Goal: Task Accomplishment & Management: Manage account settings

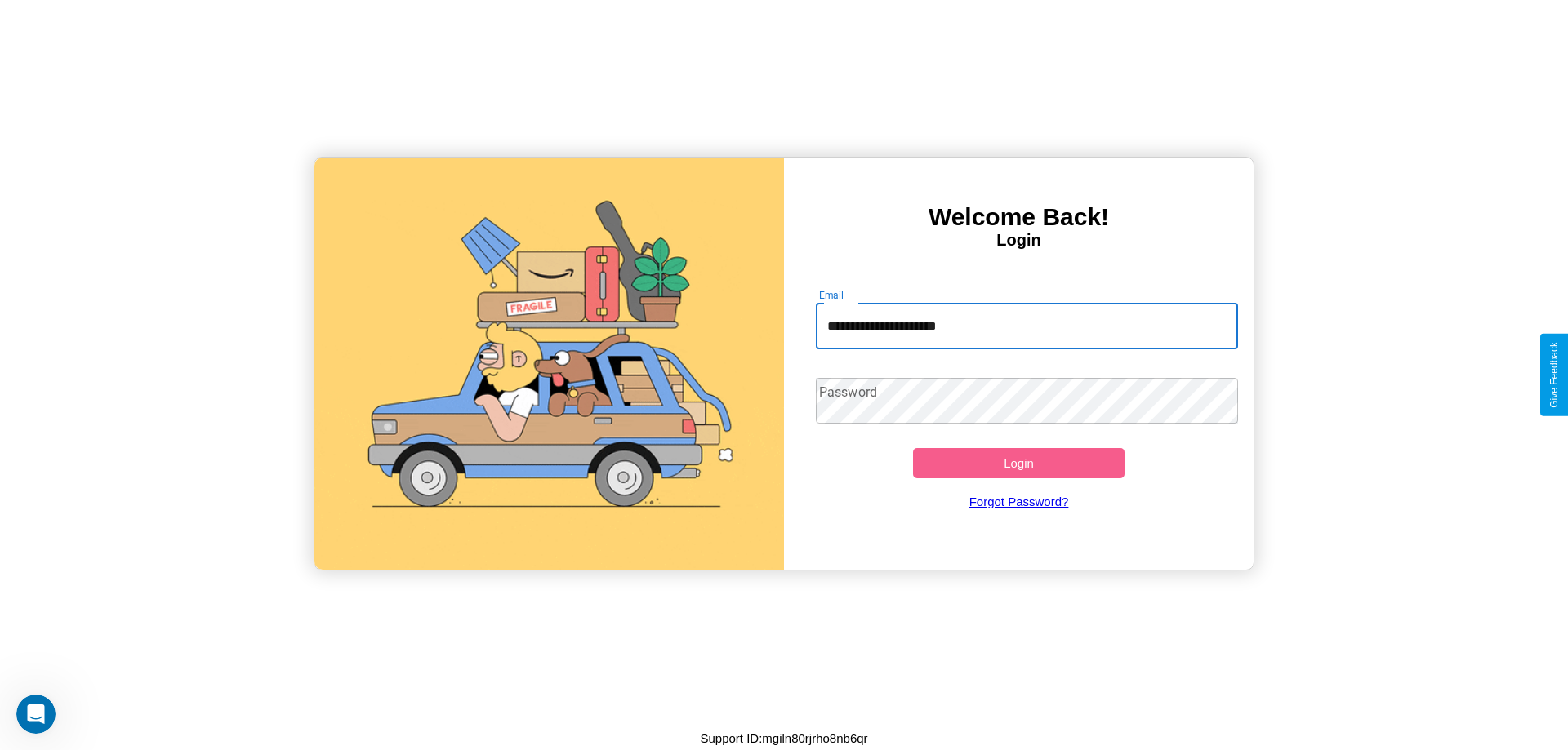
type input "**********"
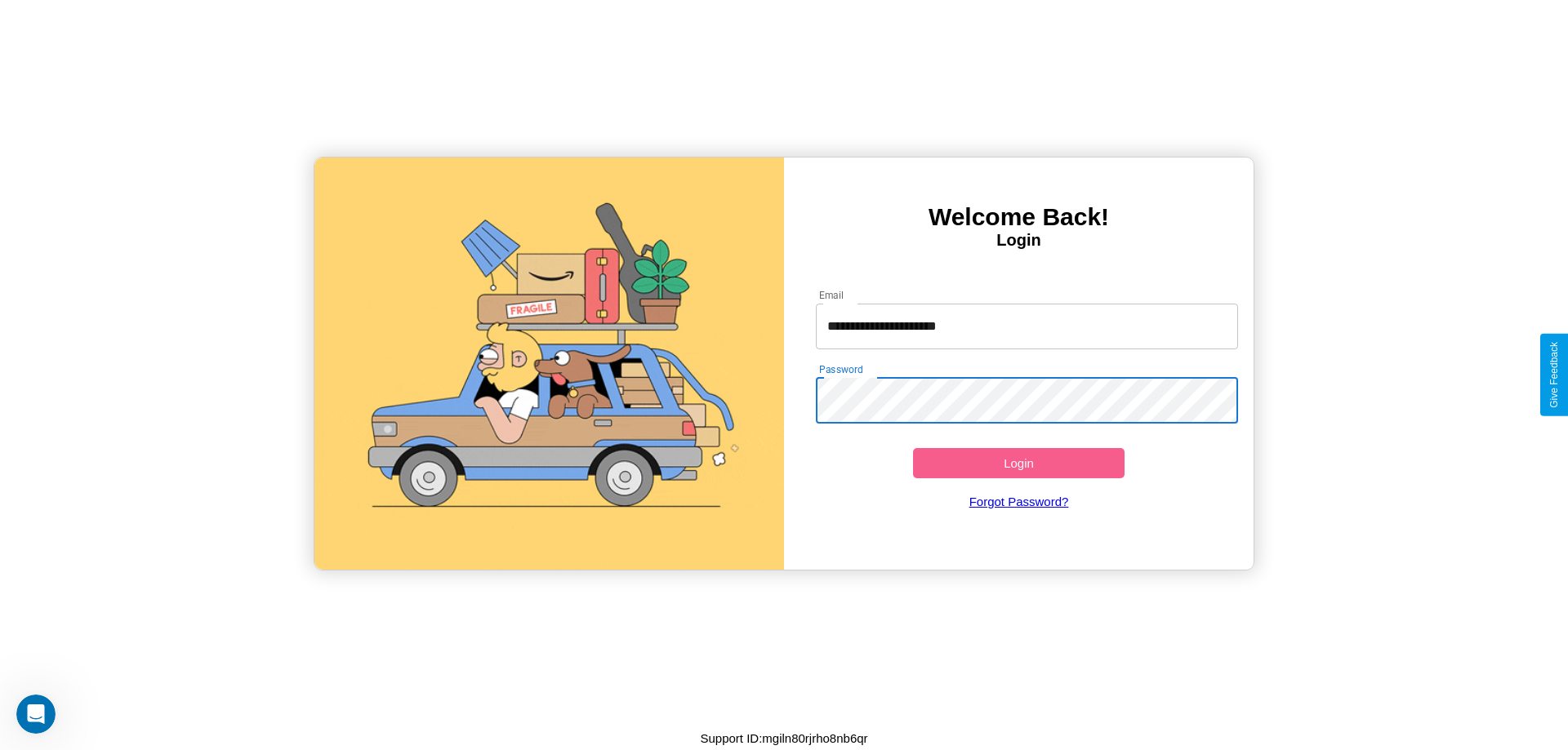
click at [1019, 463] on button "Login" at bounding box center [1019, 463] width 212 height 31
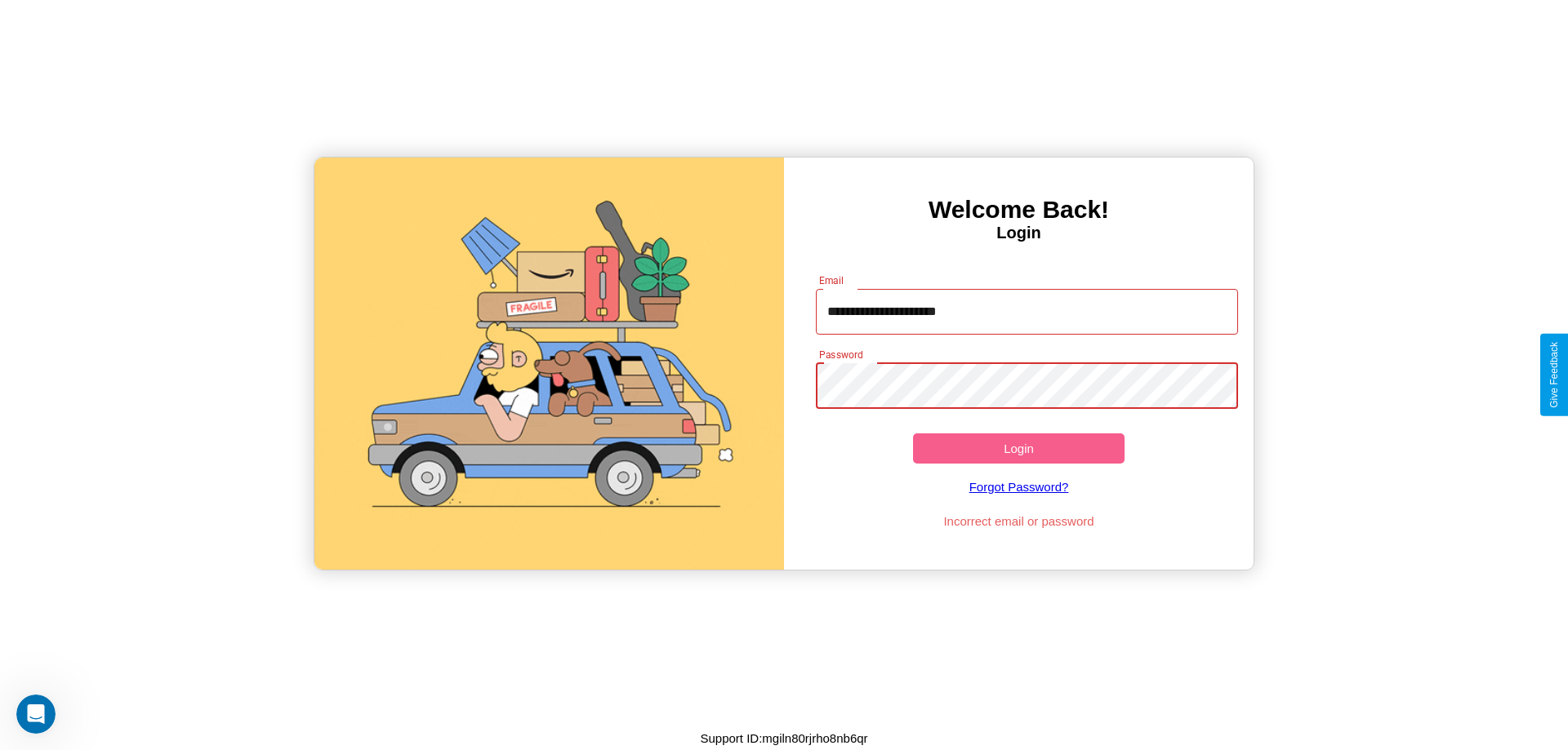
click at [1019, 448] on button "Login" at bounding box center [1019, 449] width 212 height 31
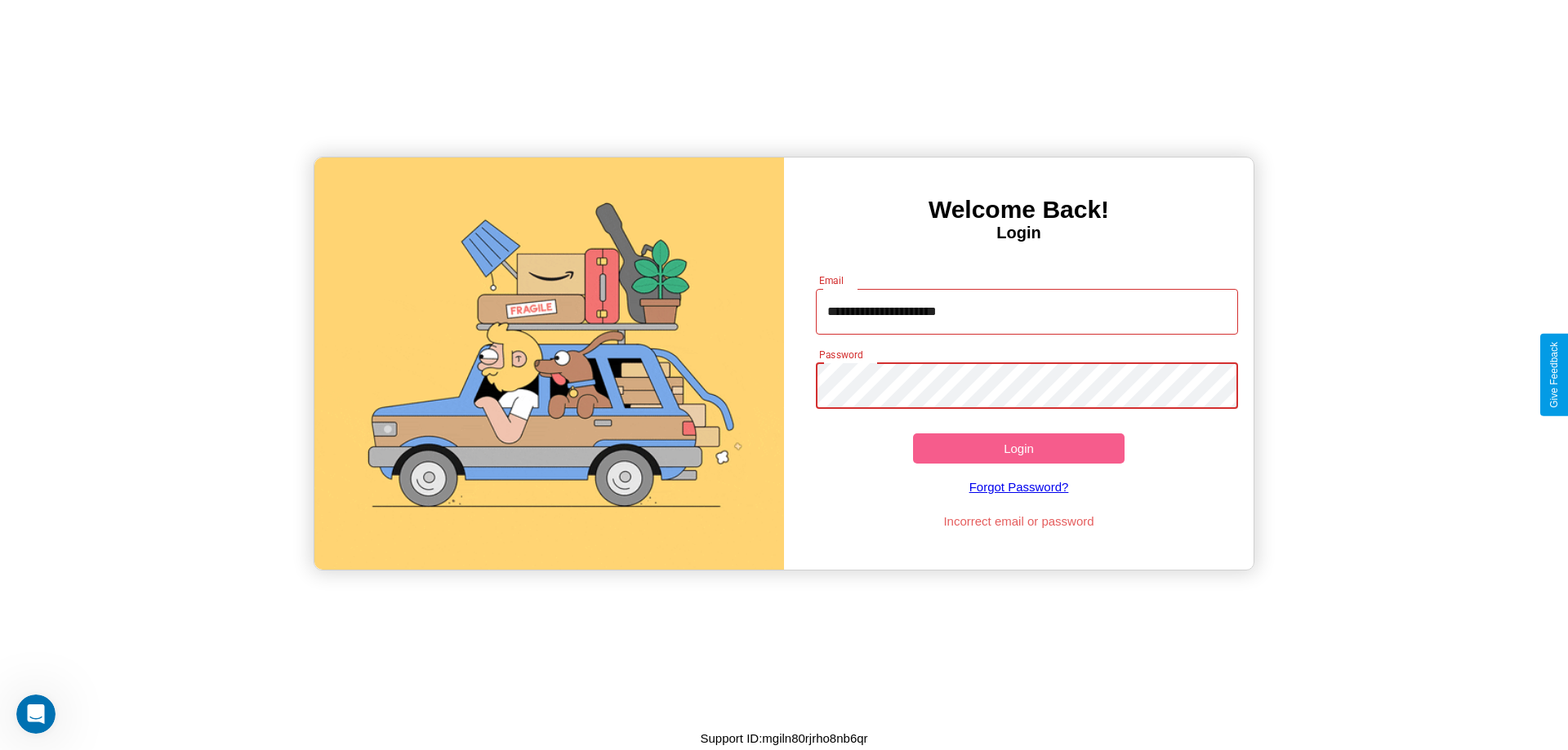
click at [1019, 448] on button "Login" at bounding box center [1019, 449] width 212 height 31
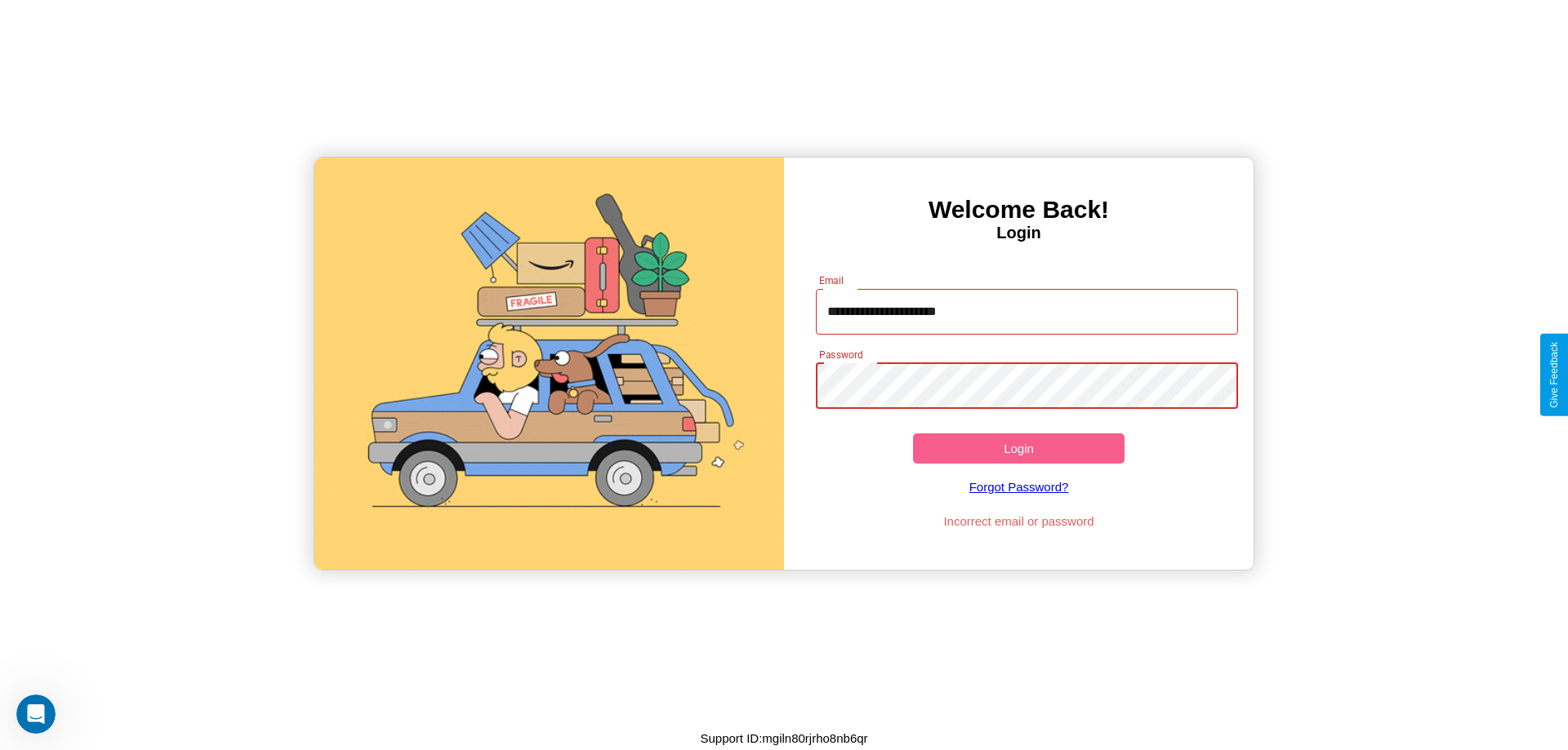
click at [1019, 448] on button "Login" at bounding box center [1019, 449] width 212 height 31
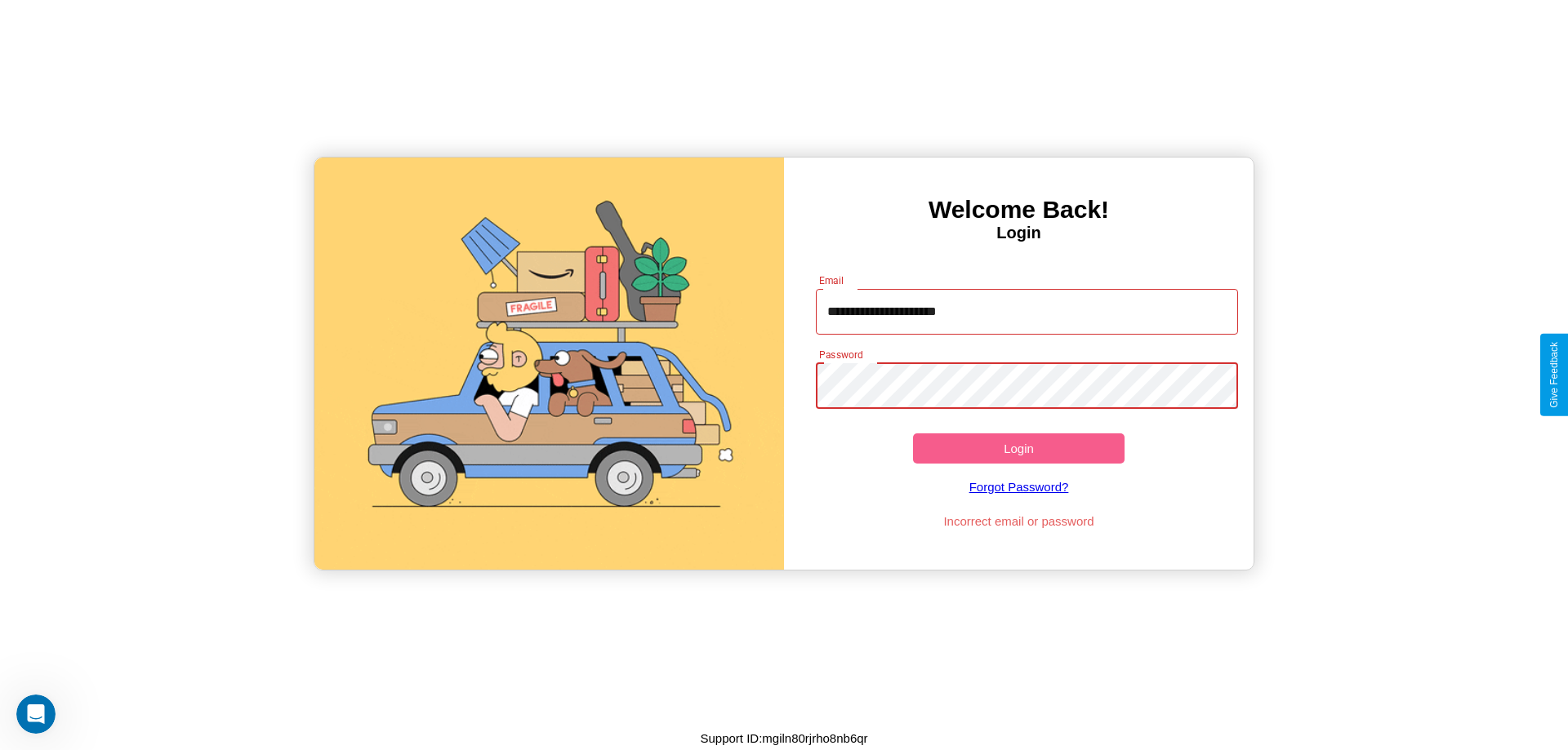
click at [1019, 448] on button "Login" at bounding box center [1019, 449] width 212 height 31
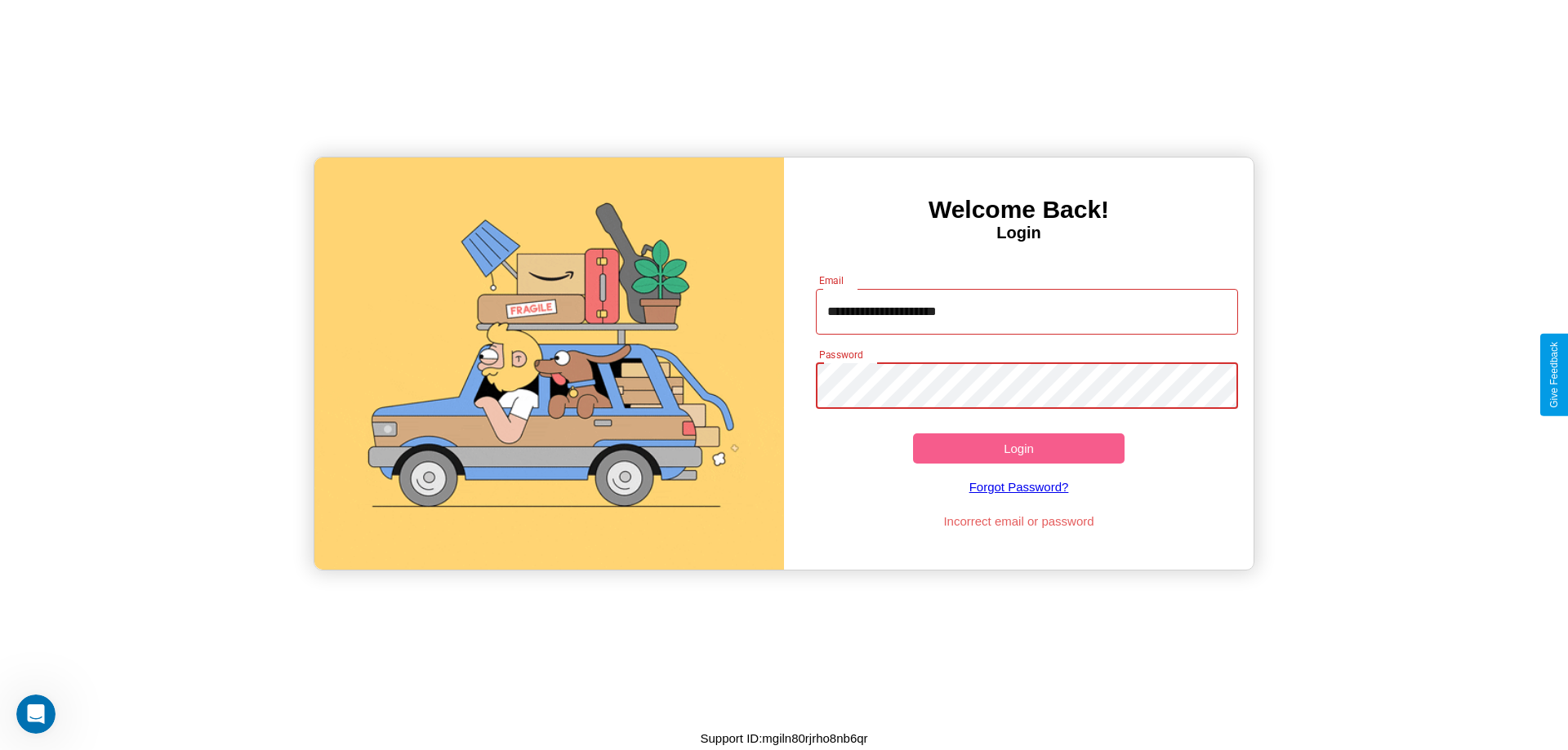
click at [1019, 448] on button "Login" at bounding box center [1019, 449] width 212 height 31
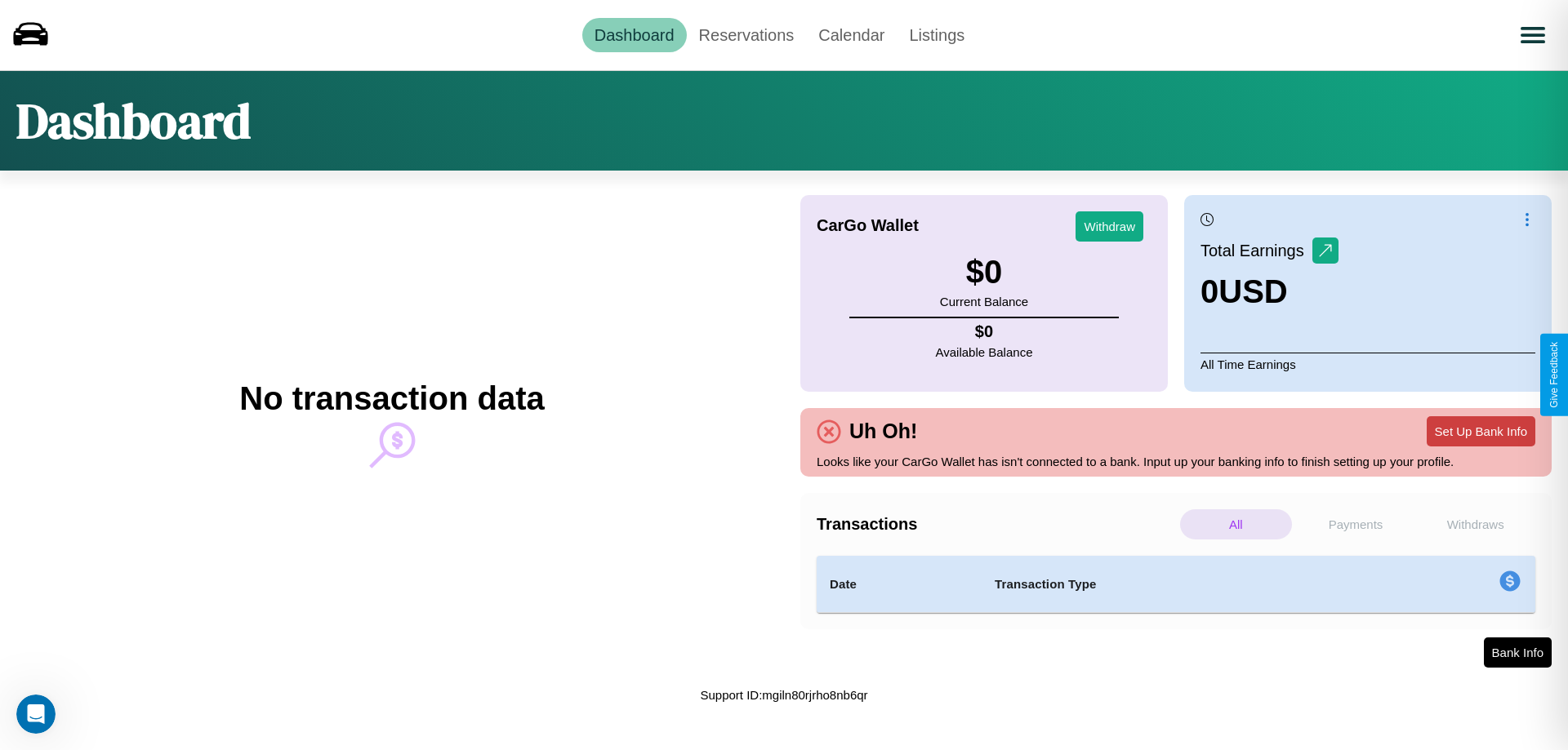
click at [1481, 431] on button "Set Up Bank Info" at bounding box center [1481, 431] width 108 height 31
